Goal: Task Accomplishment & Management: Use online tool/utility

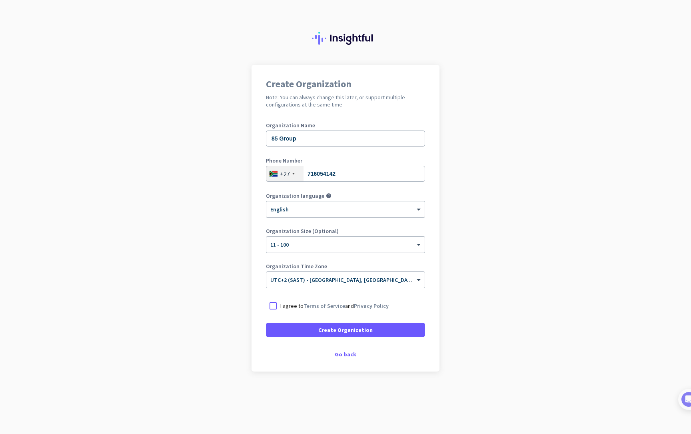
click at [295, 305] on p "I agree to Terms of Service and Privacy Policy" at bounding box center [334, 306] width 108 height 8
click at [0, 0] on input "I agree to Terms of Service and Privacy Policy" at bounding box center [0, 0] width 0 height 0
click at [320, 338] on span at bounding box center [345, 329] width 159 height 19
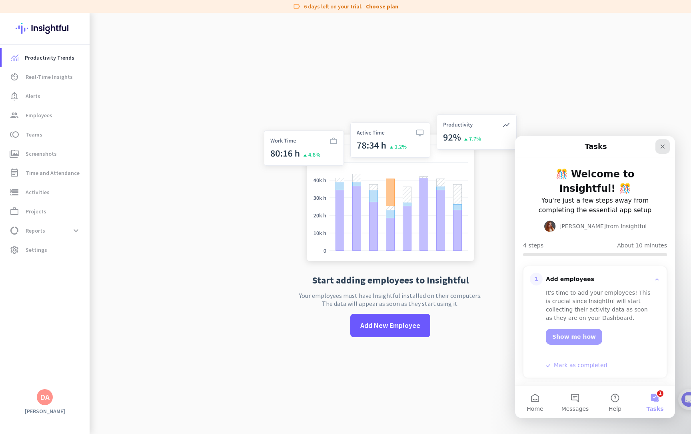
click at [664, 146] on icon "Close" at bounding box center [663, 146] width 6 height 6
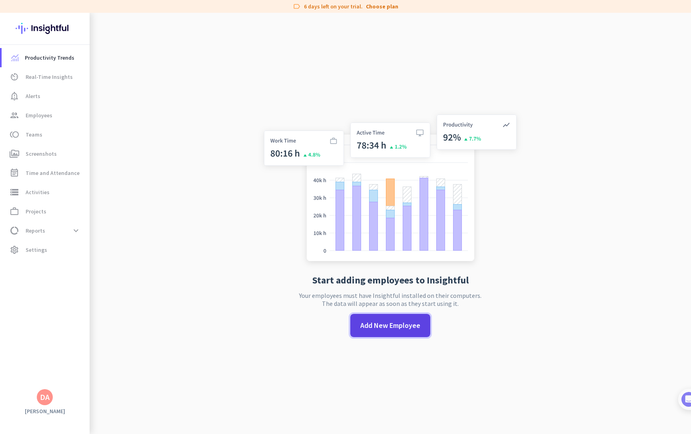
click at [403, 325] on span "Add New Employee" at bounding box center [390, 325] width 60 height 10
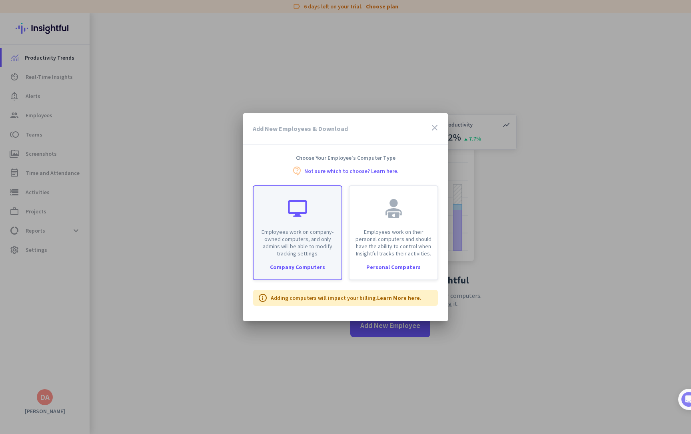
click at [315, 242] on p "Employees work on company-owned computers, and only admins will be able to modi…" at bounding box center [297, 242] width 78 height 29
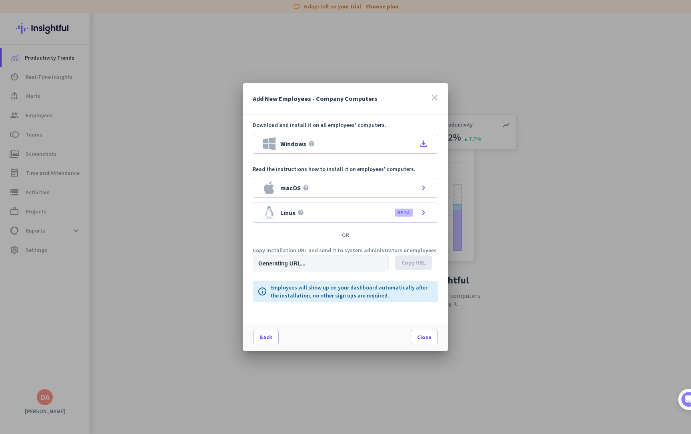
type input "[URL][DOMAIN_NAME]"
click at [333, 184] on div "macOS help chevron_right" at bounding box center [346, 188] width 186 height 20
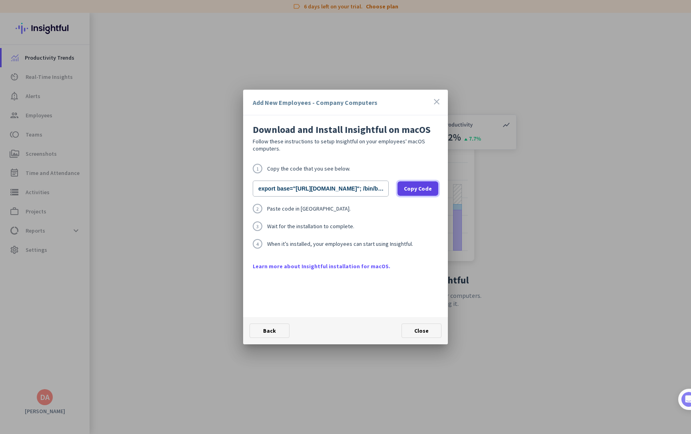
click at [420, 188] on span "Copy Code" at bounding box center [418, 188] width 28 height 8
click at [422, 334] on span "Close" at bounding box center [421, 330] width 14 height 7
